Goal: Task Accomplishment & Management: Use online tool/utility

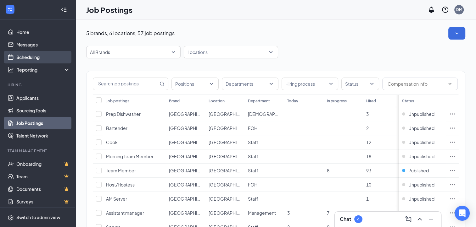
click at [31, 55] on link "Scheduling" at bounding box center [43, 57] width 54 height 13
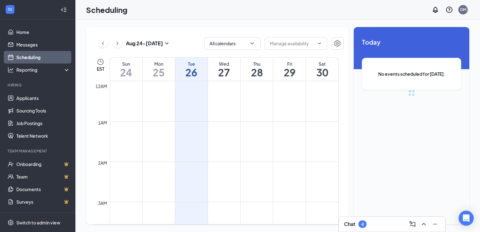
scroll to position [309, 0]
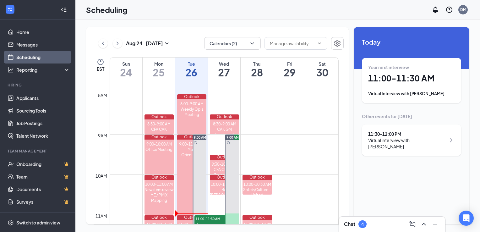
click at [408, 77] on h1 "11:00 - 11:30 AM" at bounding box center [411, 78] width 87 height 11
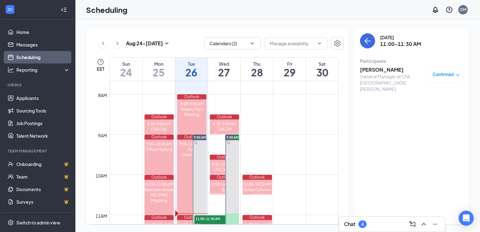
click at [372, 69] on h3 "[PERSON_NAME]" at bounding box center [393, 69] width 66 height 7
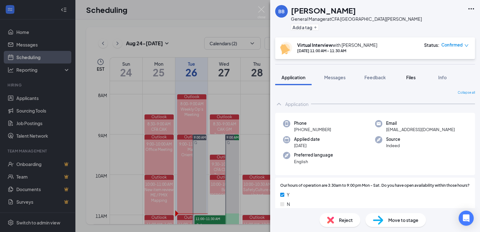
click at [412, 76] on span "Files" at bounding box center [410, 77] width 9 height 6
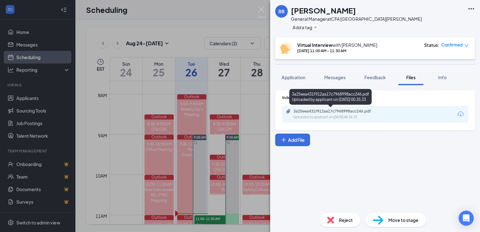
click at [341, 111] on div "3a25eea431f912aa17c7968998acc246.pdf" at bounding box center [338, 111] width 88 height 5
